Goal: Information Seeking & Learning: Learn about a topic

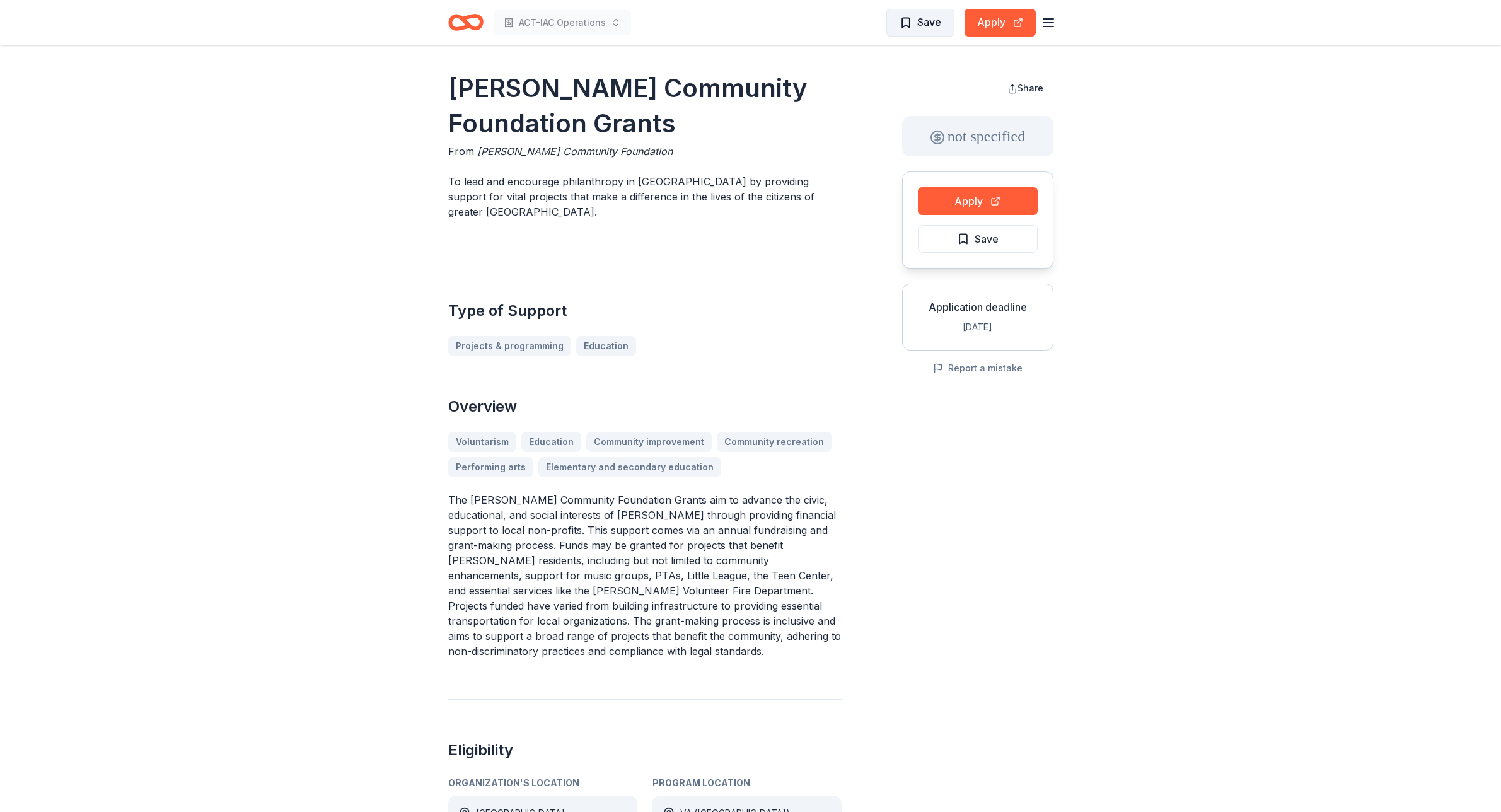
scroll to position [1024, 0]
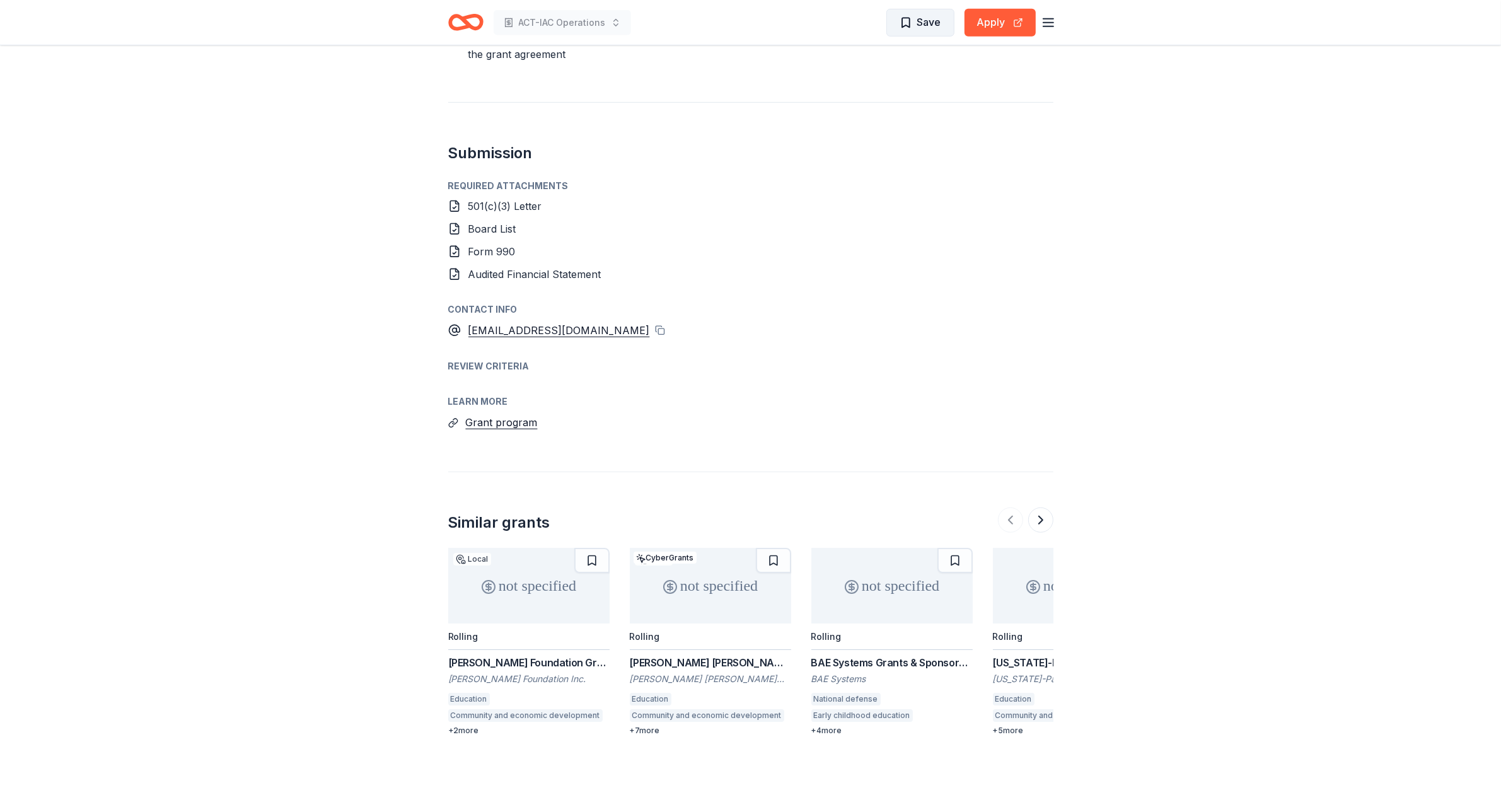
click at [907, 25] on span "Save" at bounding box center [920, 21] width 41 height 16
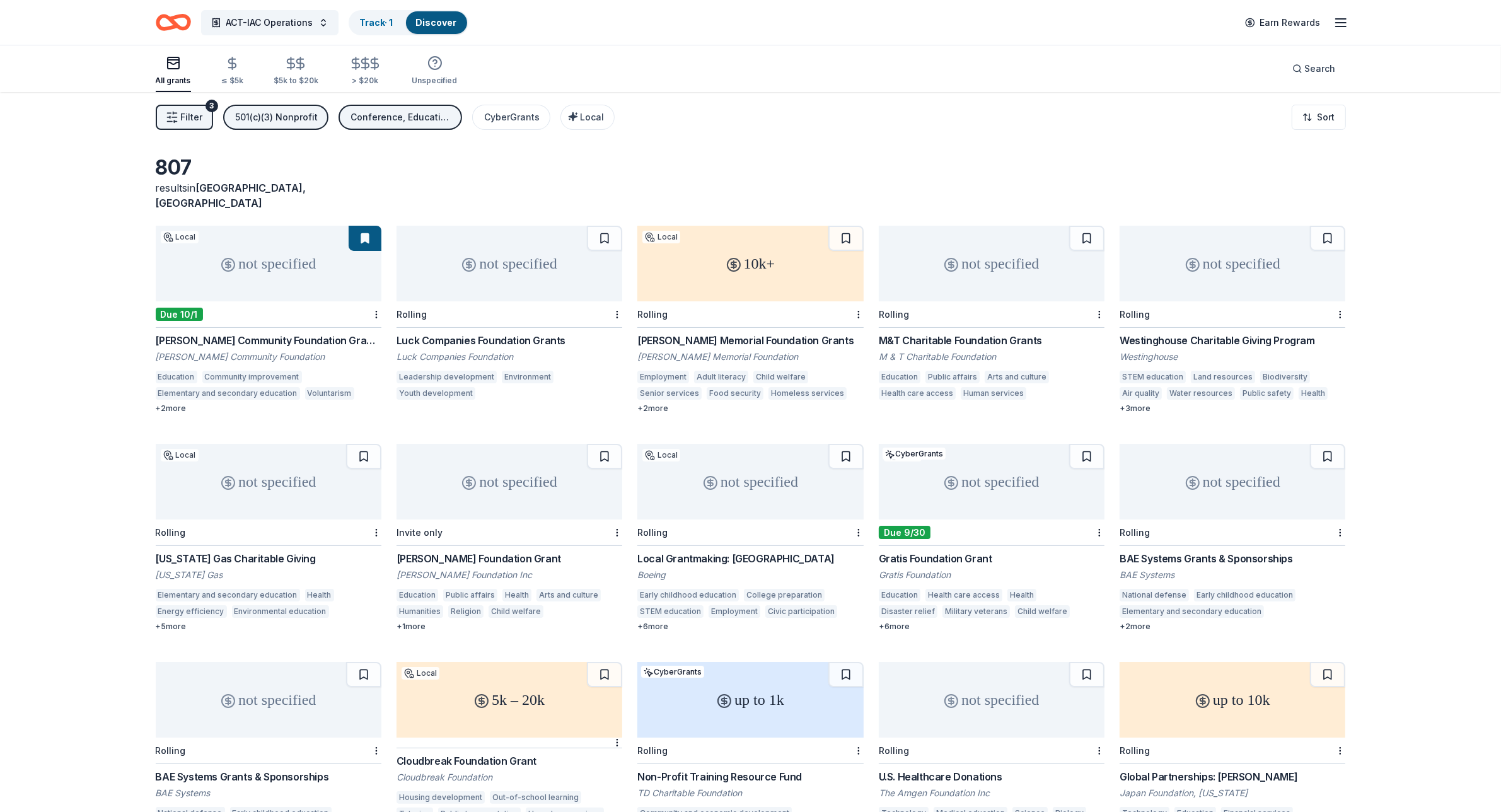
click at [951, 333] on div "M&T Charitable Foundation Grants" at bounding box center [991, 341] width 225 height 15
